Goal: Task Accomplishment & Management: Manage account settings

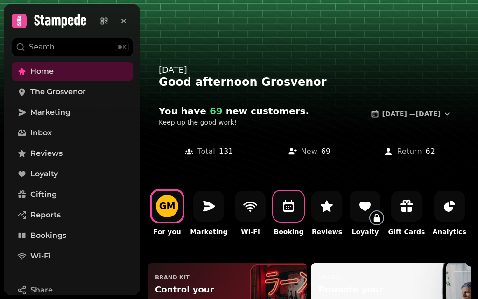
click at [287, 216] on div at bounding box center [288, 206] width 31 height 31
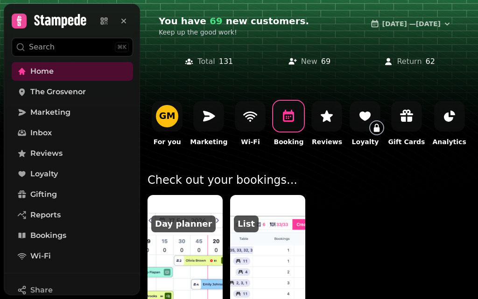
scroll to position [167, 0]
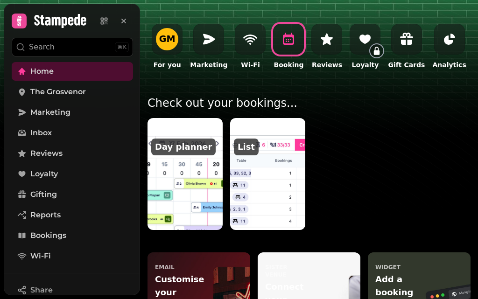
click at [274, 186] on img at bounding box center [267, 173] width 83 height 123
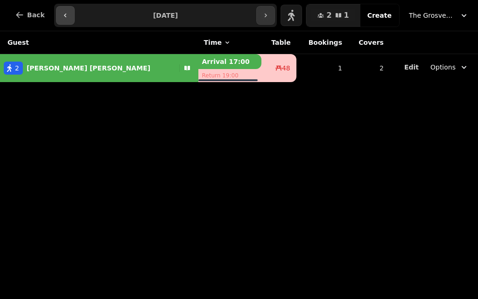
click at [62, 15] on icon "button" at bounding box center [65, 15] width 7 height 7
type input "**********"
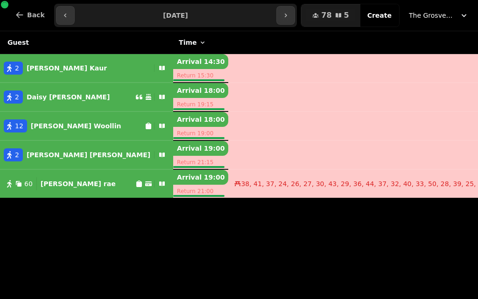
click at [63, 176] on button "60 [PERSON_NAME]" at bounding box center [86, 184] width 173 height 22
select select "**********"
select select "**"
select select "****"
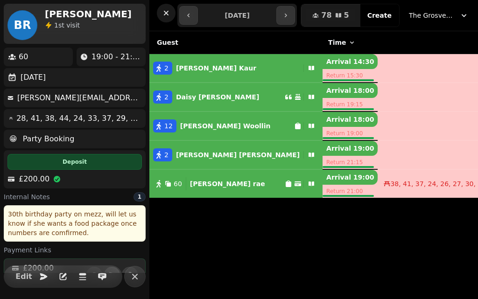
click at [168, 12] on icon "button" at bounding box center [166, 13] width 5 height 5
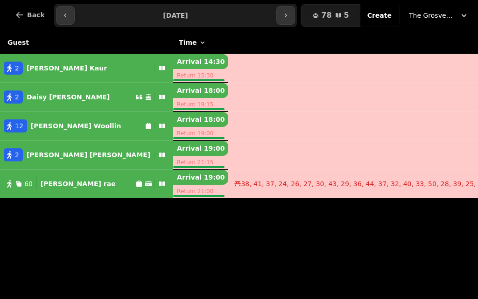
click at [242, 20] on input "**********" at bounding box center [176, 15] width 198 height 15
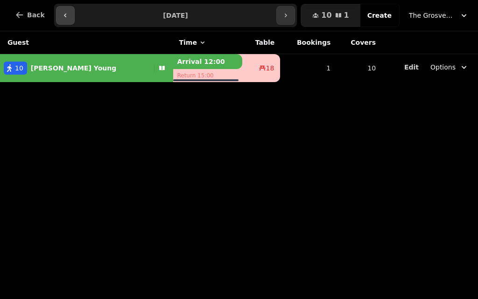
click at [70, 22] on button "button" at bounding box center [65, 15] width 19 height 19
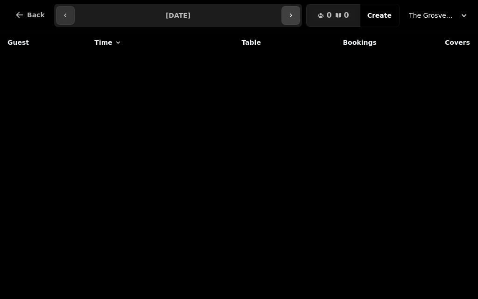
click at [300, 13] on button "button" at bounding box center [290, 15] width 19 height 19
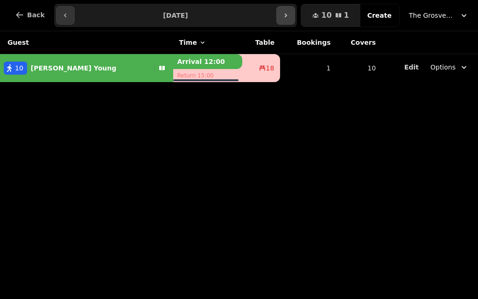
click at [289, 12] on icon "button" at bounding box center [285, 15] width 7 height 7
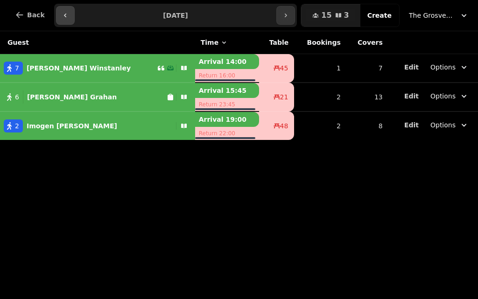
click at [70, 13] on button "button" at bounding box center [65, 15] width 19 height 19
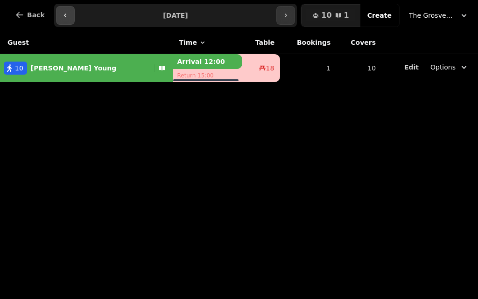
click at [64, 13] on icon "button" at bounding box center [65, 15] width 7 height 7
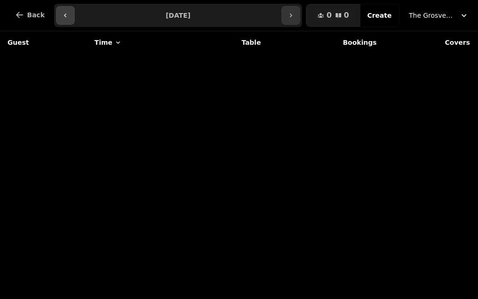
click at [62, 15] on icon "button" at bounding box center [65, 15] width 7 height 7
click at [63, 14] on icon "button" at bounding box center [65, 15] width 7 height 7
click at [62, 14] on icon "button" at bounding box center [65, 15] width 7 height 7
click at [64, 14] on icon "button" at bounding box center [65, 16] width 2 height 4
click at [62, 16] on icon "button" at bounding box center [65, 15] width 7 height 7
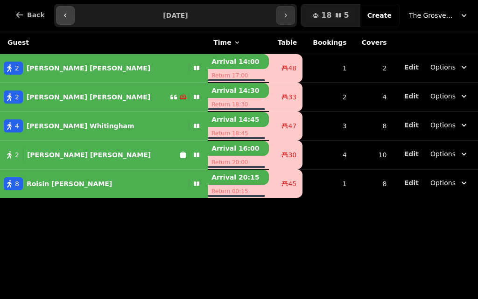
click at [62, 15] on icon "button" at bounding box center [65, 15] width 7 height 7
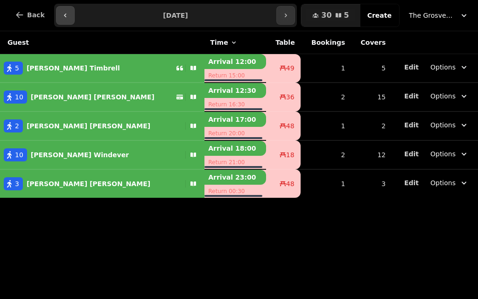
click at [64, 19] on icon "button" at bounding box center [65, 15] width 7 height 7
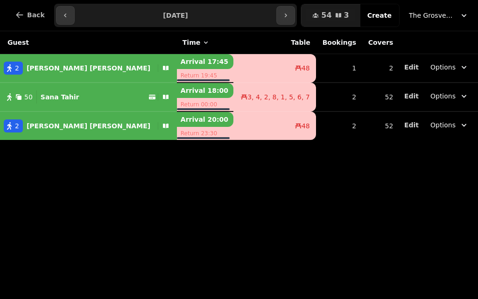
click at [59, 106] on button "50 Sana Tahir" at bounding box center [88, 97] width 177 height 22
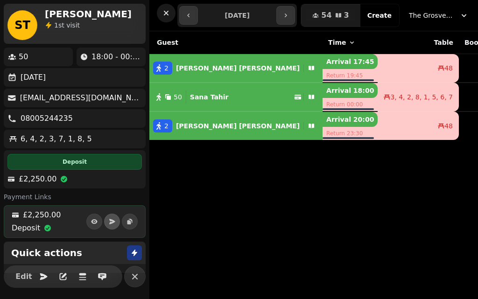
click at [163, 13] on icon "button" at bounding box center [165, 12] width 9 height 9
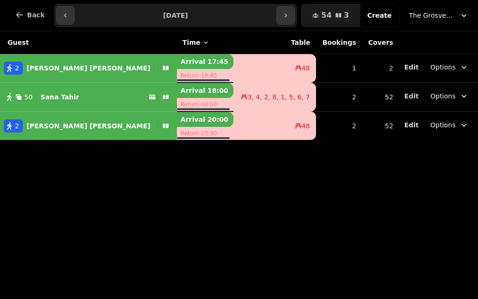
click at [85, 98] on div "50 Sana Tahir" at bounding box center [74, 97] width 148 height 13
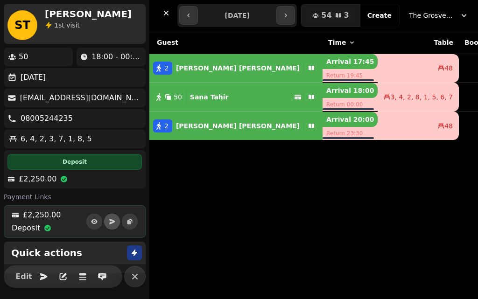
click at [190, 168] on div "Guest Time Table Bookings Covers 2 [PERSON_NAME] Arrival 17:45 Return 19:45 48 …" at bounding box center [313, 165] width 329 height 268
click at [182, 13] on button "button" at bounding box center [188, 15] width 19 height 19
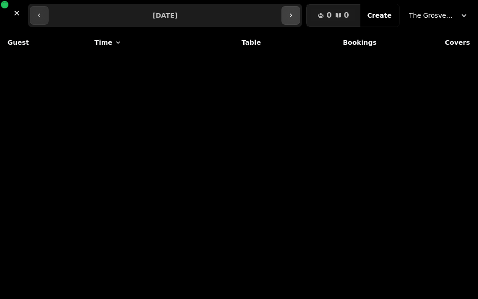
click at [294, 14] on icon "button" at bounding box center [290, 15] width 7 height 7
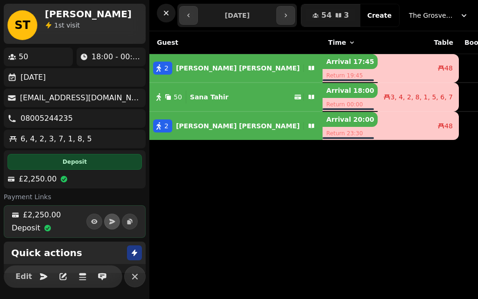
click at [172, 11] on button "button" at bounding box center [166, 13] width 19 height 19
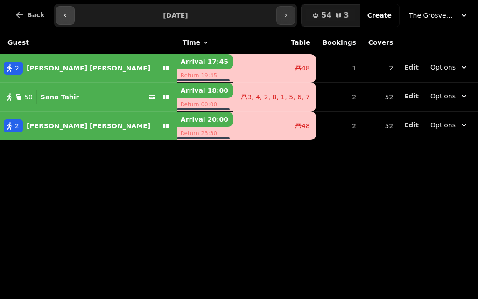
click at [62, 15] on icon "button" at bounding box center [65, 15] width 7 height 7
click at [62, 17] on icon "button" at bounding box center [65, 15] width 7 height 7
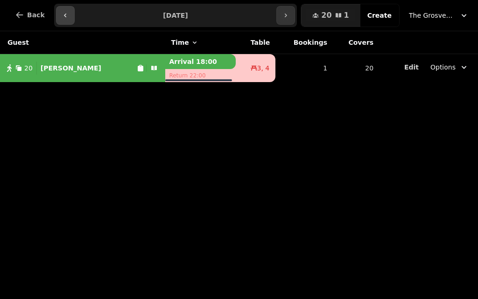
click at [62, 13] on icon "button" at bounding box center [65, 15] width 7 height 7
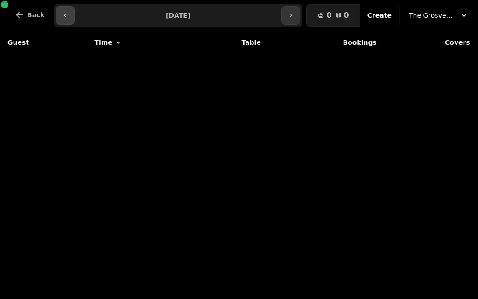
click at [62, 13] on icon "button" at bounding box center [65, 15] width 7 height 7
click at [62, 15] on icon "button" at bounding box center [65, 15] width 7 height 7
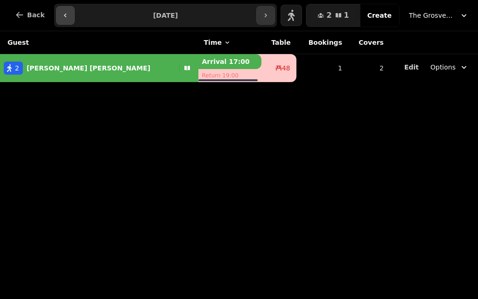
click at [63, 16] on icon "button" at bounding box center [65, 15] width 7 height 7
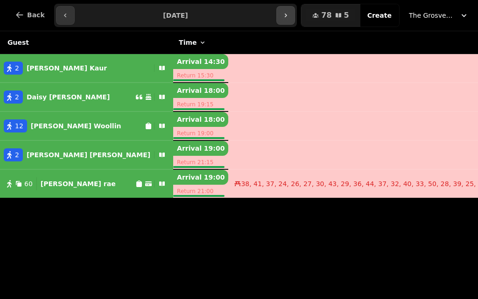
click at [289, 14] on icon "button" at bounding box center [285, 15] width 7 height 7
type input "**********"
